Goal: Check status: Check status

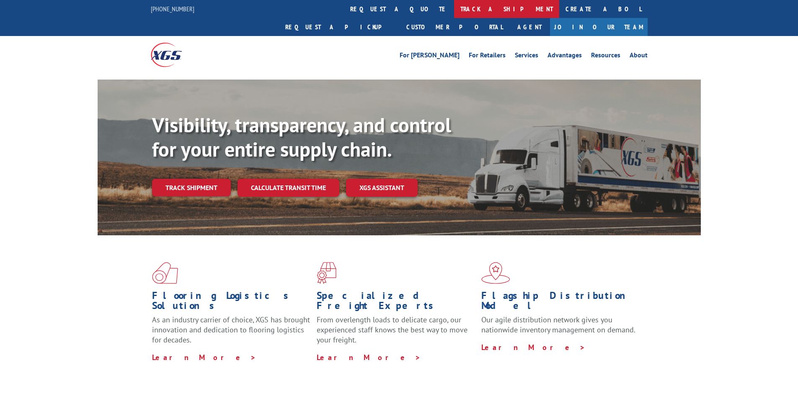
click at [454, 6] on link "track a shipment" at bounding box center [506, 9] width 105 height 18
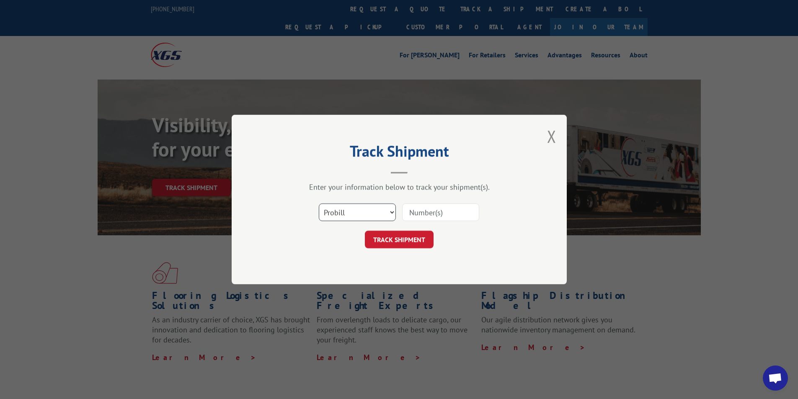
click at [388, 212] on select "Select category... Probill BOL PO" at bounding box center [357, 213] width 77 height 18
click at [415, 212] on input at bounding box center [440, 213] width 77 height 18
type input "211904"
click button "TRACK SHIPMENT" at bounding box center [399, 240] width 69 height 18
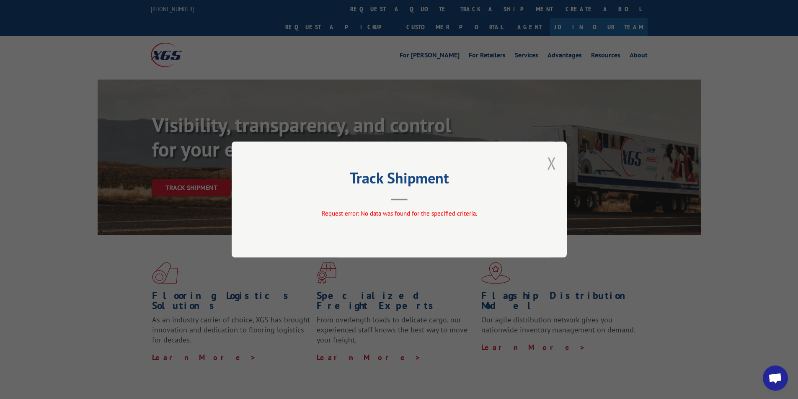
drag, startPoint x: 568, startPoint y: 163, endPoint x: 556, endPoint y: 163, distance: 12.1
click at [560, 163] on div "Track Shipment Request error: No data was found for the specified criteria." at bounding box center [399, 199] width 798 height 399
click at [552, 163] on button "Close modal" at bounding box center [551, 163] width 9 height 22
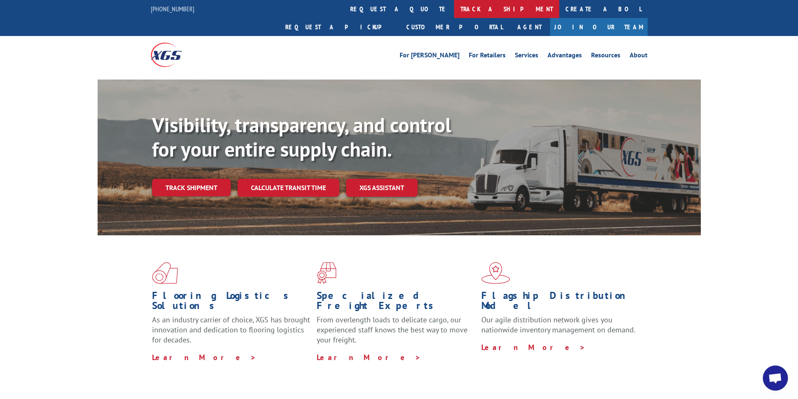
click at [454, 10] on link "track a shipment" at bounding box center [506, 9] width 105 height 18
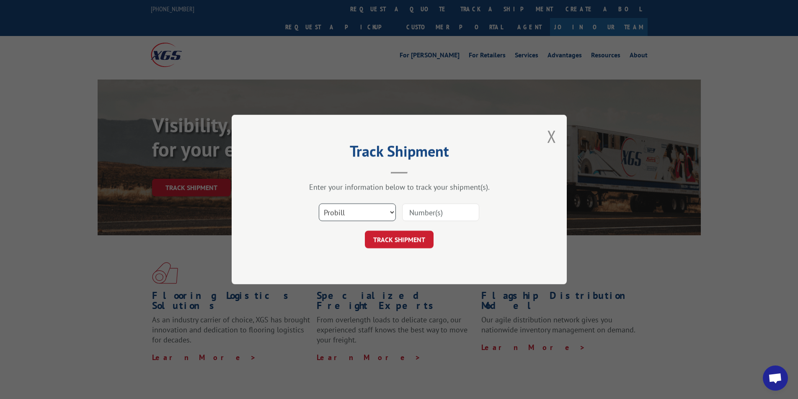
click at [380, 212] on select "Select category... Probill BOL PO" at bounding box center [357, 213] width 77 height 18
select select "bol"
click at [319, 204] on select "Select category... Probill BOL PO" at bounding box center [357, 213] width 77 height 18
click at [428, 216] on input at bounding box center [440, 213] width 77 height 18
type input "211904"
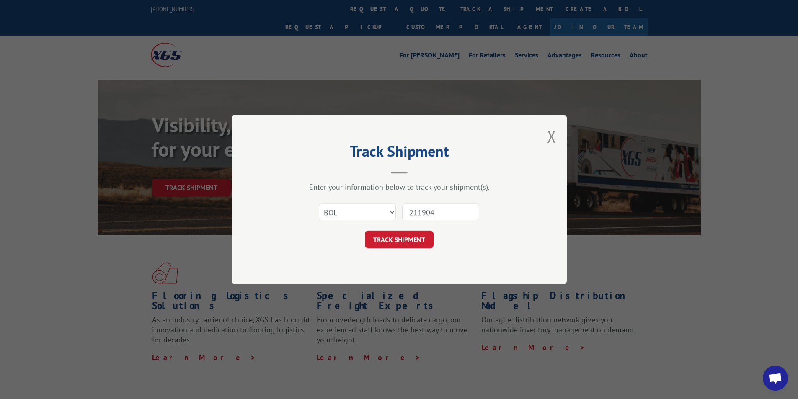
click button "TRACK SHIPMENT" at bounding box center [399, 240] width 69 height 18
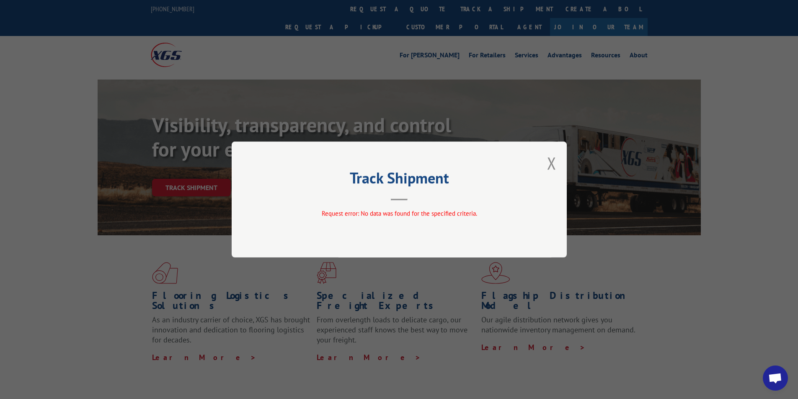
click at [540, 173] on div "Track Shipment Request error: No data was found for the specified criteria." at bounding box center [399, 200] width 335 height 116
click at [549, 162] on button "Close modal" at bounding box center [551, 163] width 9 height 22
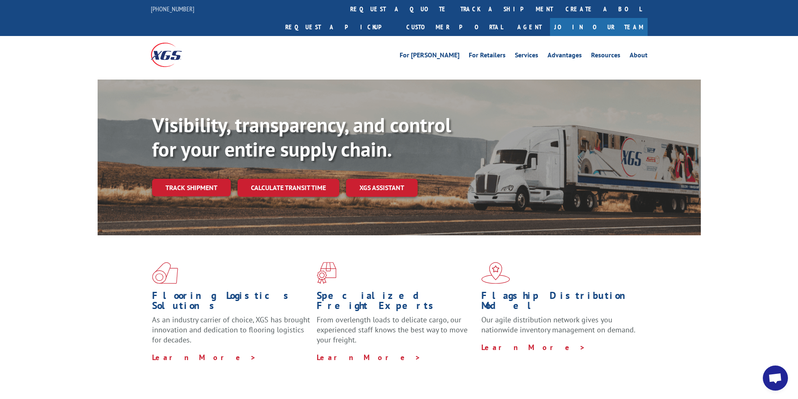
click at [454, 12] on link "track a shipment" at bounding box center [506, 9] width 105 height 18
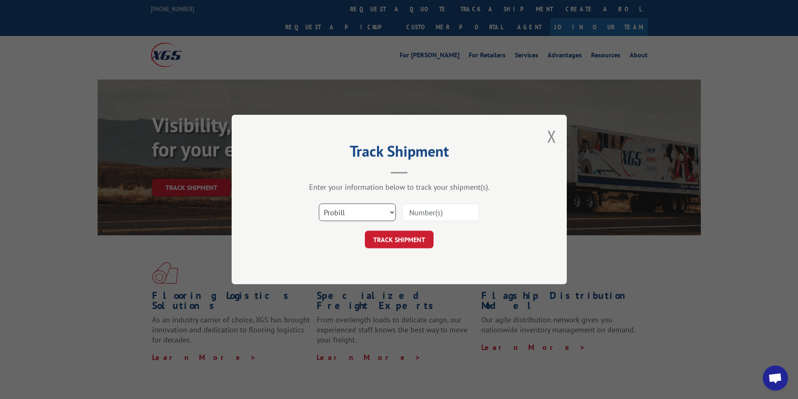
click at [384, 209] on select "Select category... Probill BOL PO" at bounding box center [357, 213] width 77 height 18
select select "po"
click at [319, 204] on select "Select category... Probill BOL PO" at bounding box center [357, 213] width 77 height 18
click at [436, 217] on input at bounding box center [440, 213] width 77 height 18
type input "211904"
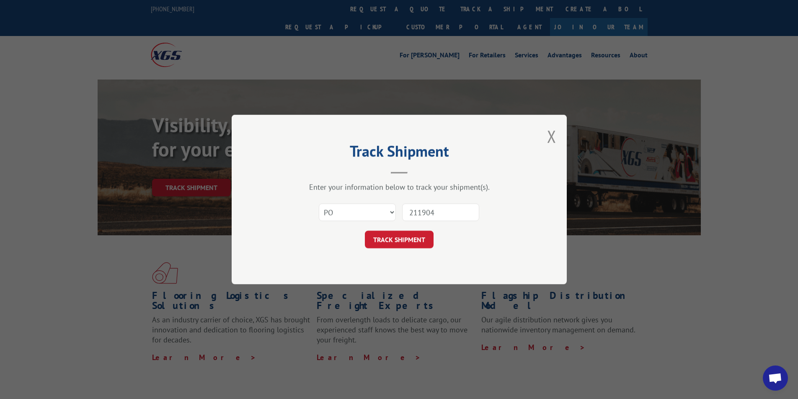
click button "TRACK SHIPMENT" at bounding box center [399, 240] width 69 height 18
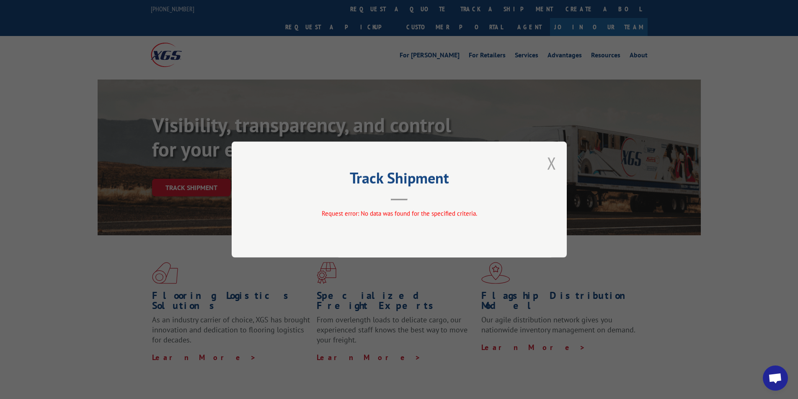
click at [552, 167] on button "Close modal" at bounding box center [551, 163] width 9 height 22
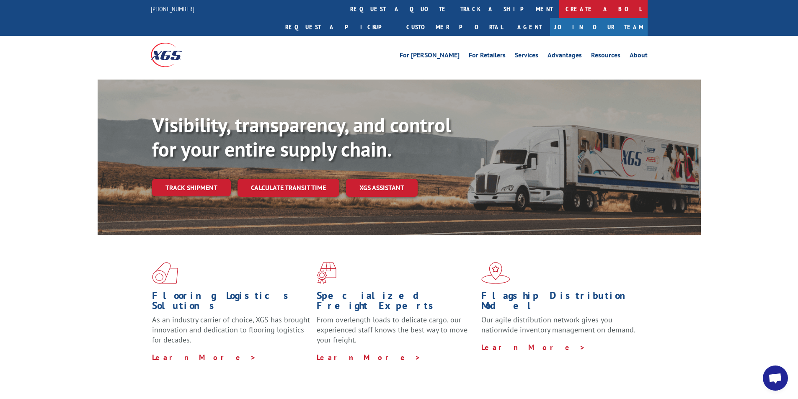
click at [559, 8] on link "Create a BOL" at bounding box center [603, 9] width 88 height 18
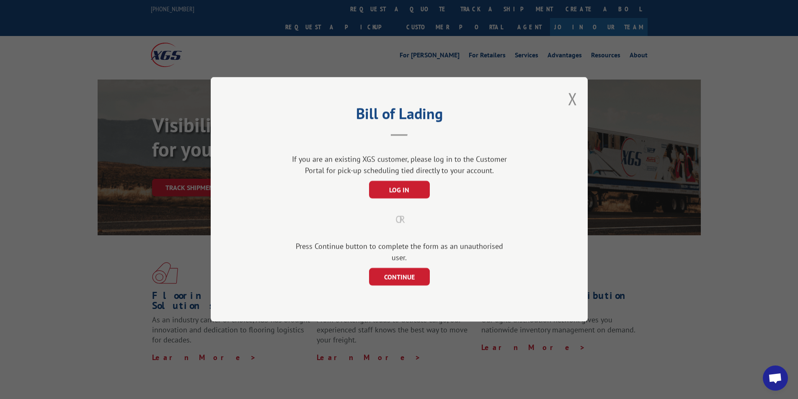
drag, startPoint x: 575, startPoint y: 104, endPoint x: 566, endPoint y: 101, distance: 9.7
click at [575, 105] on button "Close modal" at bounding box center [572, 99] width 9 height 22
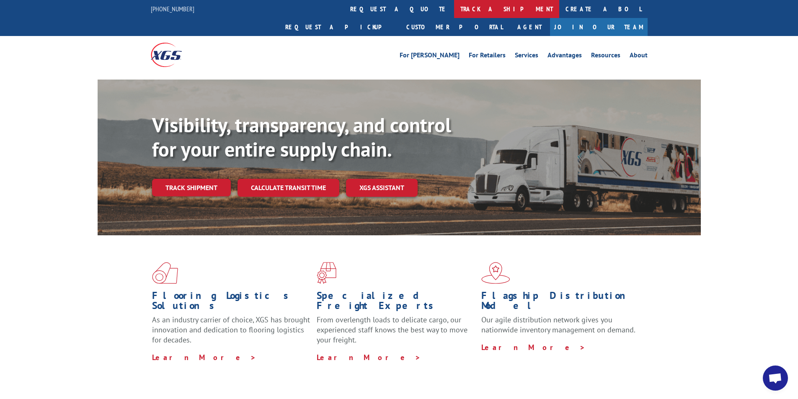
click at [454, 8] on link "track a shipment" at bounding box center [506, 9] width 105 height 18
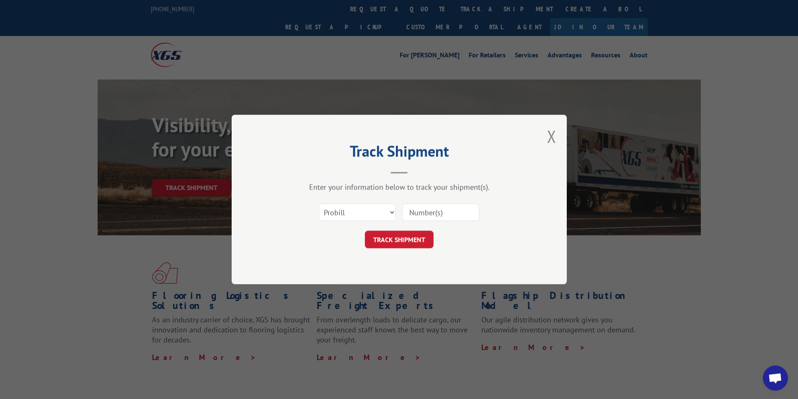
click at [430, 216] on input at bounding box center [440, 213] width 77 height 18
type input "188495"
click button "TRACK SHIPMENT" at bounding box center [399, 240] width 69 height 18
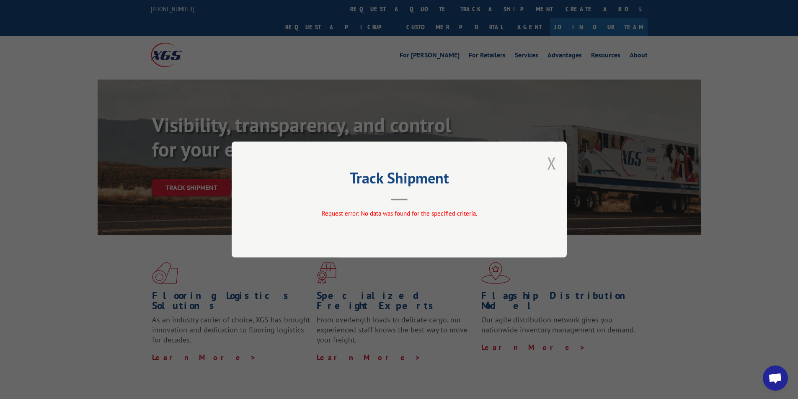
drag, startPoint x: 563, startPoint y: 159, endPoint x: 552, endPoint y: 161, distance: 11.0
click at [560, 159] on div "Track Shipment Request error: No data was found for the specified criteria." at bounding box center [399, 200] width 335 height 116
drag, startPoint x: 552, startPoint y: 161, endPoint x: 533, endPoint y: 155, distance: 20.0
click at [552, 161] on button "Close modal" at bounding box center [551, 163] width 9 height 22
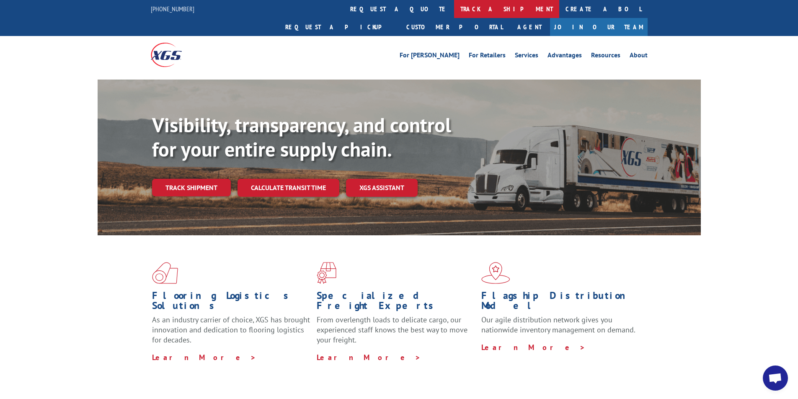
click at [454, 8] on link "track a shipment" at bounding box center [506, 9] width 105 height 18
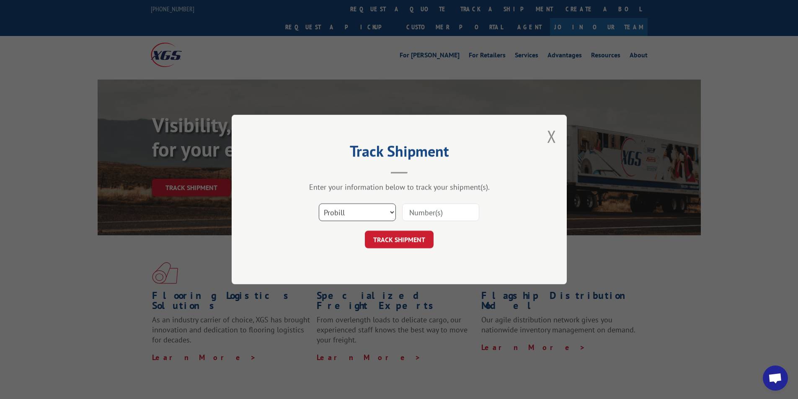
drag, startPoint x: 387, startPoint y: 213, endPoint x: 384, endPoint y: 219, distance: 7.5
click at [387, 214] on select "Select category... Probill BOL PO" at bounding box center [357, 213] width 77 height 18
click at [319, 204] on select "Select category... Probill BOL PO" at bounding box center [357, 213] width 77 height 18
drag, startPoint x: 380, startPoint y: 214, endPoint x: 376, endPoint y: 220, distance: 6.9
click at [376, 220] on select "Select category... Probill BOL PO" at bounding box center [357, 213] width 77 height 18
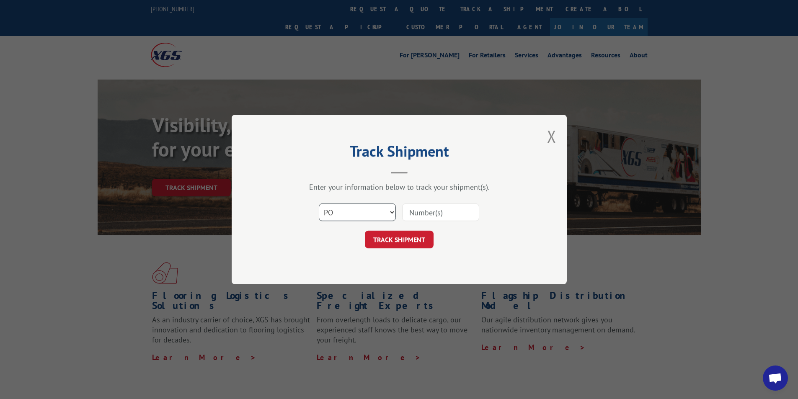
select select "probill"
click at [319, 204] on select "Select category... Probill BOL PO" at bounding box center [357, 213] width 77 height 18
click at [421, 212] on input at bounding box center [440, 213] width 77 height 18
type input "188495"
click button "TRACK SHIPMENT" at bounding box center [399, 240] width 69 height 18
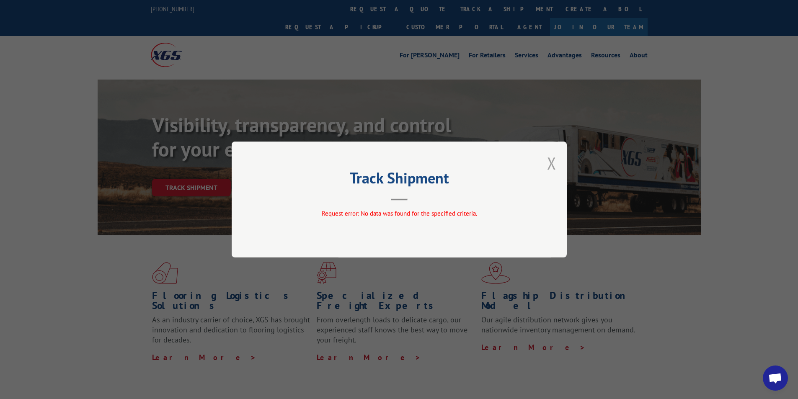
click at [550, 170] on button "Close modal" at bounding box center [551, 163] width 9 height 22
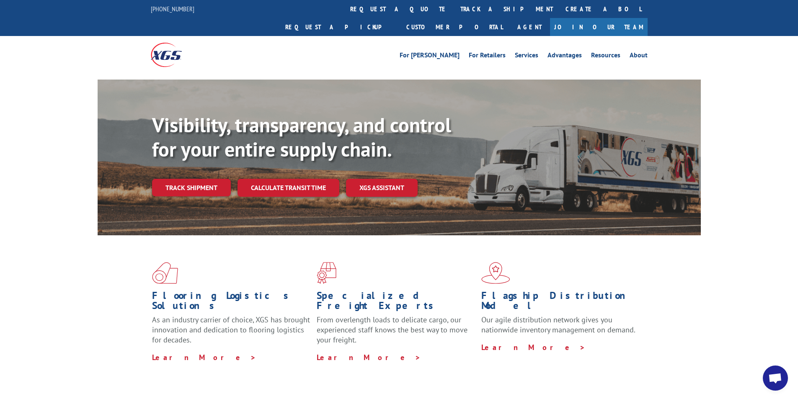
drag, startPoint x: 390, startPoint y: 8, endPoint x: 383, endPoint y: 19, distance: 12.8
click at [454, 9] on link "track a shipment" at bounding box center [506, 9] width 105 height 18
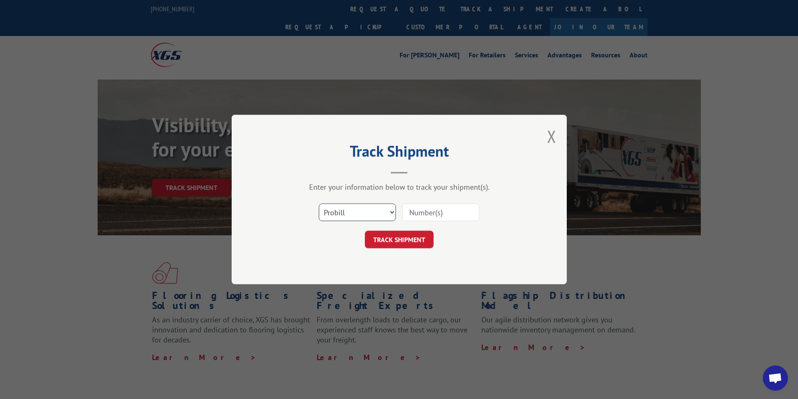
drag, startPoint x: 380, startPoint y: 214, endPoint x: 374, endPoint y: 221, distance: 9.2
click at [378, 217] on select "Select category... Probill BOL PO" at bounding box center [357, 213] width 77 height 18
select select "bol"
click at [319, 204] on select "Select category... Probill BOL PO" at bounding box center [357, 213] width 77 height 18
click at [413, 217] on input at bounding box center [440, 213] width 77 height 18
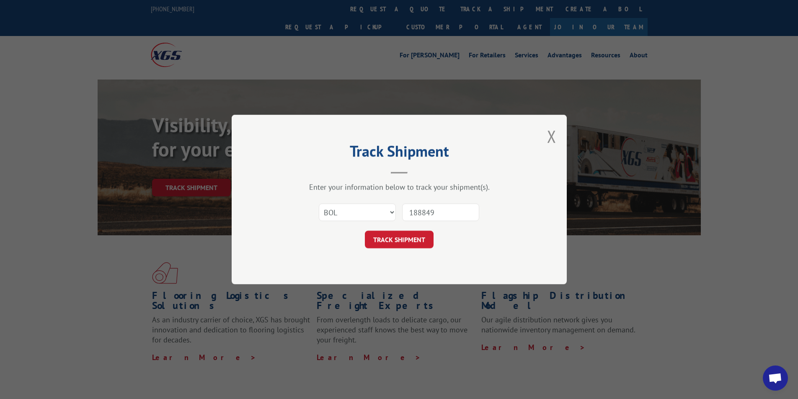
type input "1888495"
click button "TRACK SHIPMENT" at bounding box center [399, 240] width 69 height 18
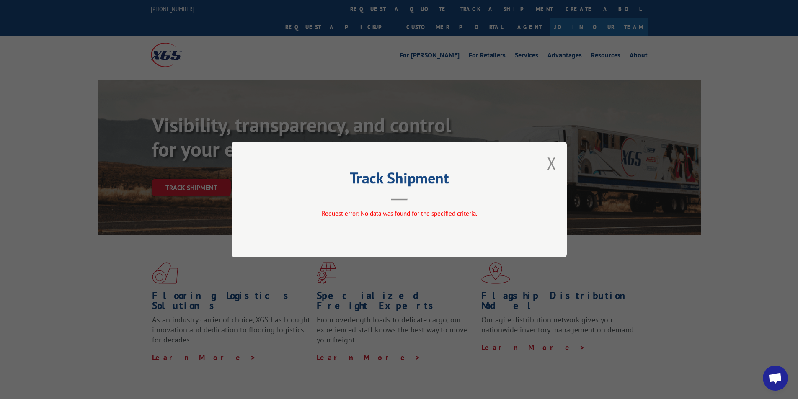
click at [557, 165] on div "Track Shipment Request error: No data was found for the specified criteria." at bounding box center [399, 200] width 335 height 116
click at [552, 163] on button "Close modal" at bounding box center [551, 163] width 9 height 22
